Goal: Find specific page/section: Find specific page/section

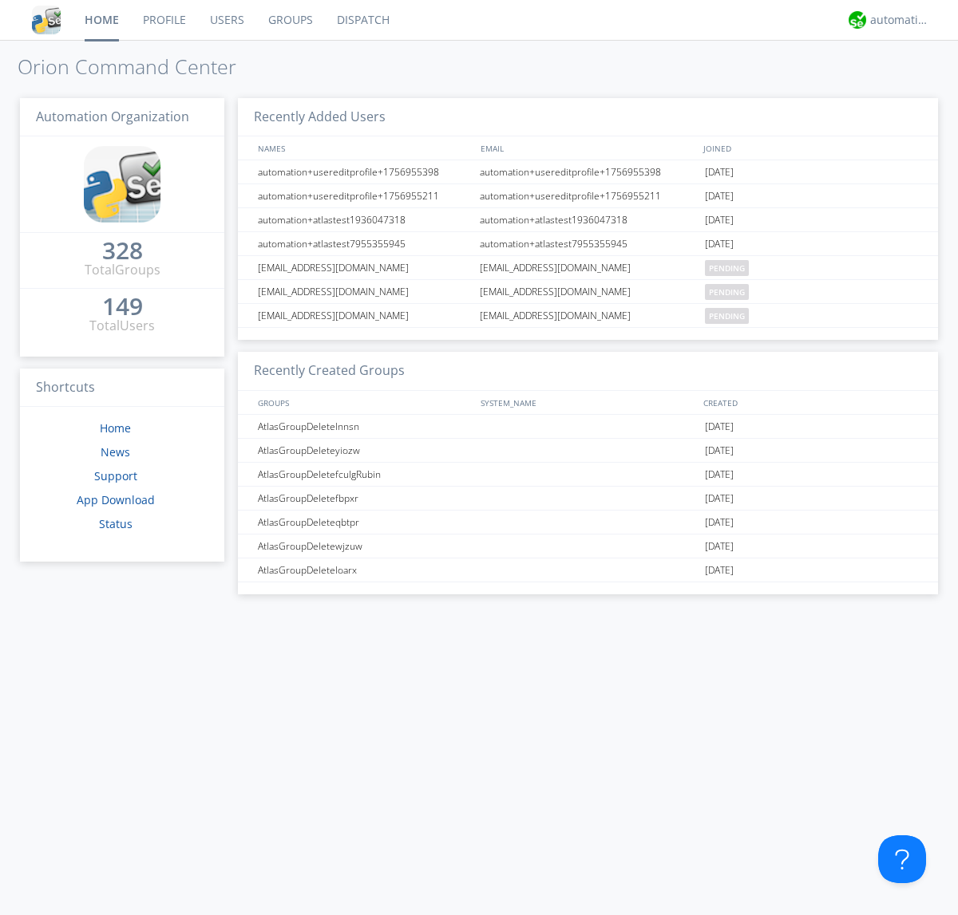
click at [362, 20] on link "Dispatch" at bounding box center [363, 20] width 77 height 40
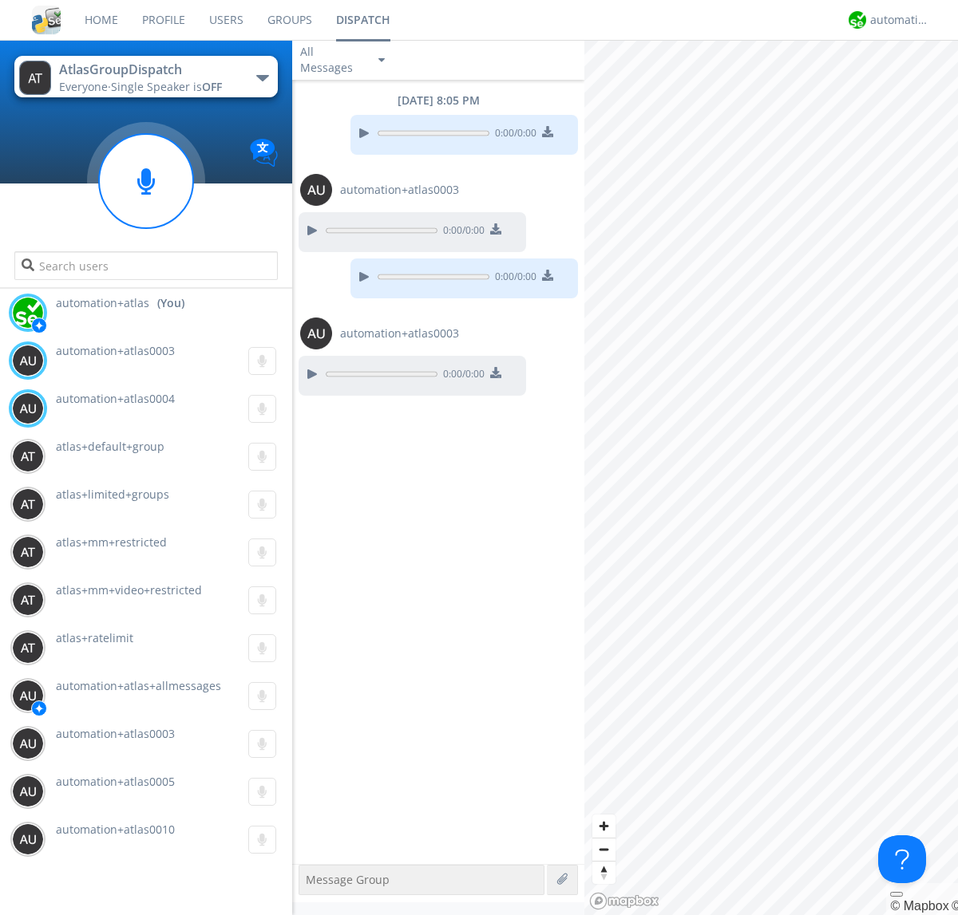
click at [262, 77] on div "button" at bounding box center [262, 78] width 13 height 6
click at [0, 0] on span "AtlasGroupDispatch2" at bounding box center [0, 0] width 0 height 0
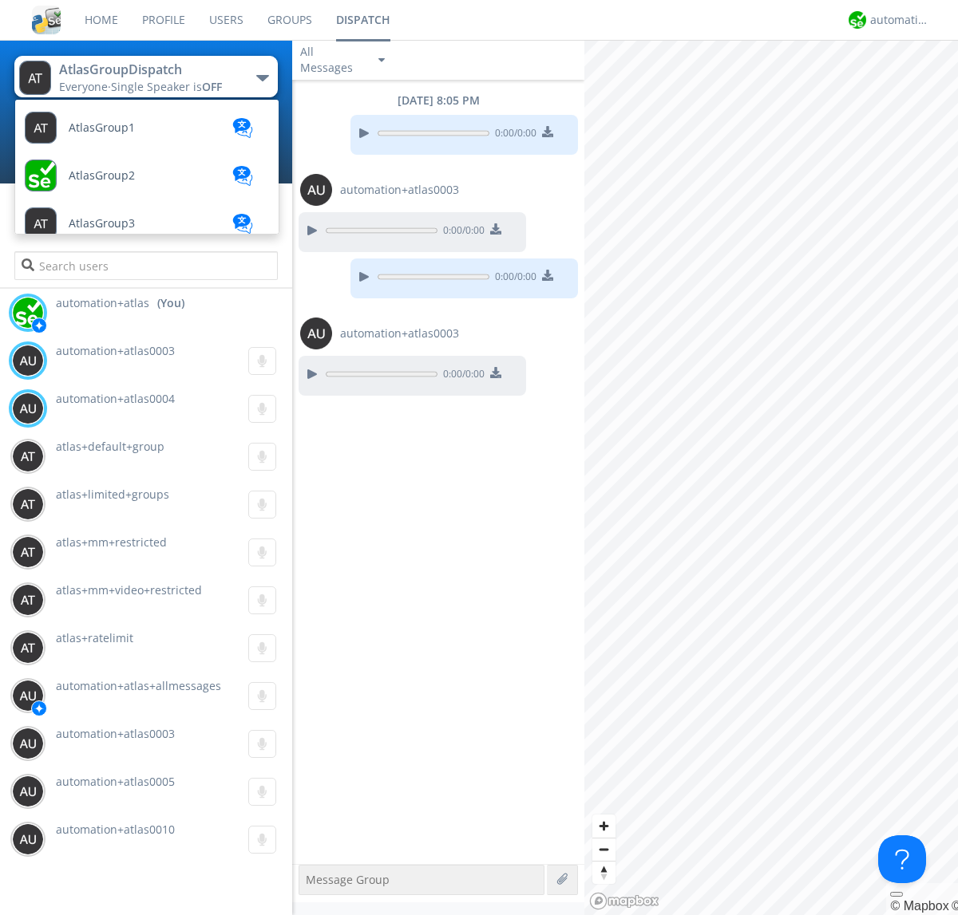
scroll to position [427, 0]
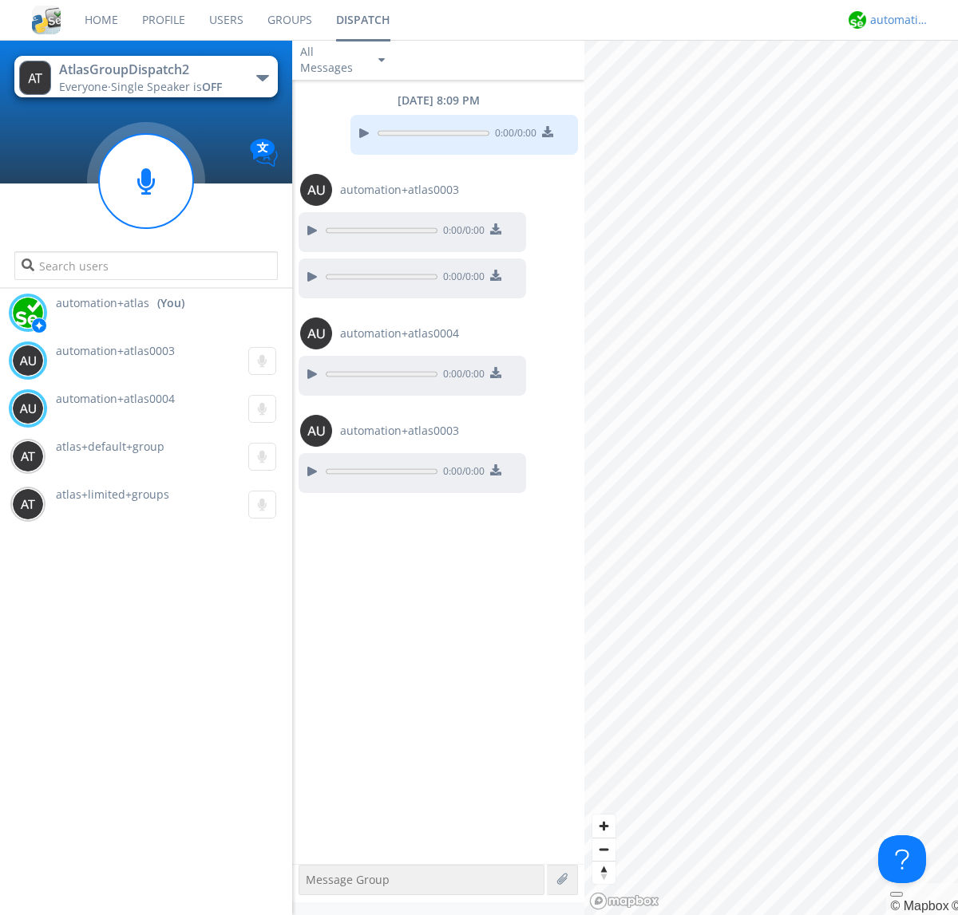
click at [896, 20] on div "automation+atlas" at bounding box center [900, 20] width 60 height 16
